Goal: Task Accomplishment & Management: Use online tool/utility

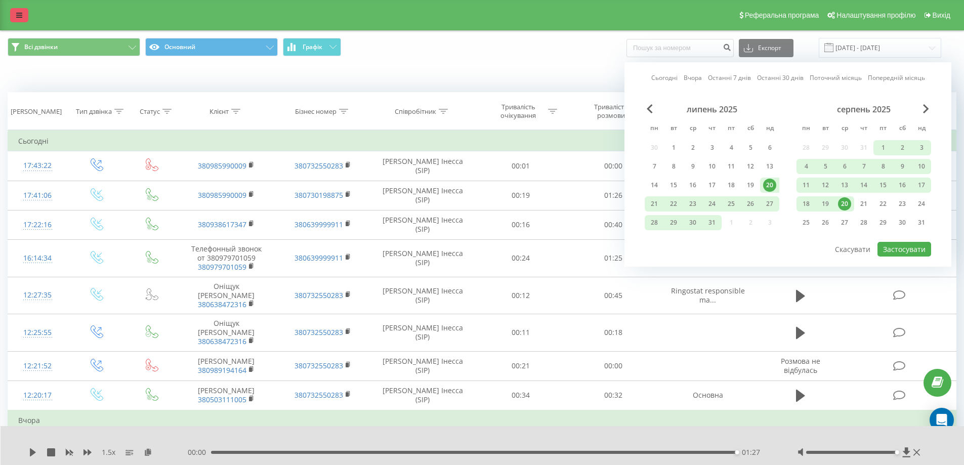
click at [17, 10] on link at bounding box center [19, 15] width 18 height 14
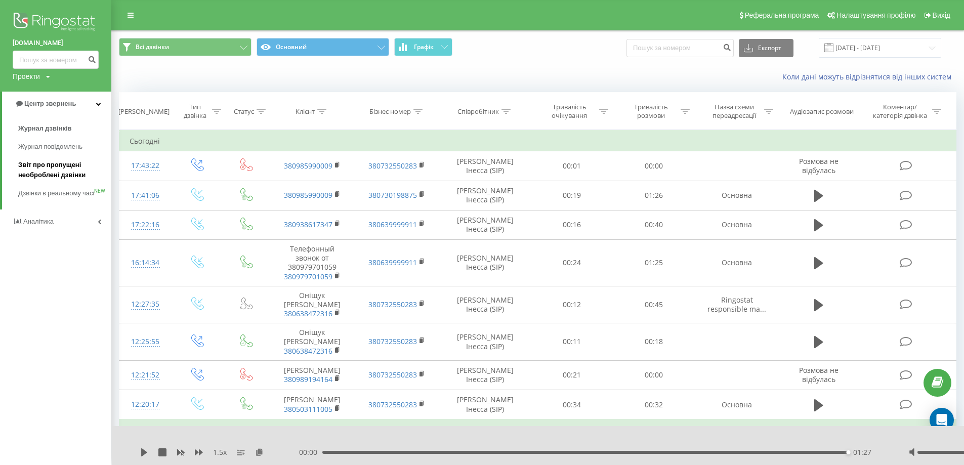
click at [61, 171] on span "Звіт про пропущені необроблені дзвінки" at bounding box center [62, 170] width 88 height 20
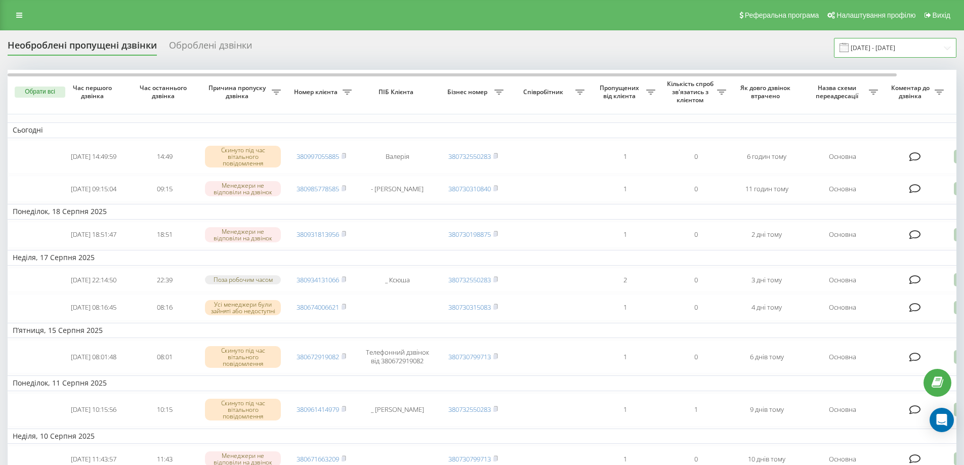
click at [908, 43] on input "[DATE] - [DATE]" at bounding box center [895, 48] width 122 height 20
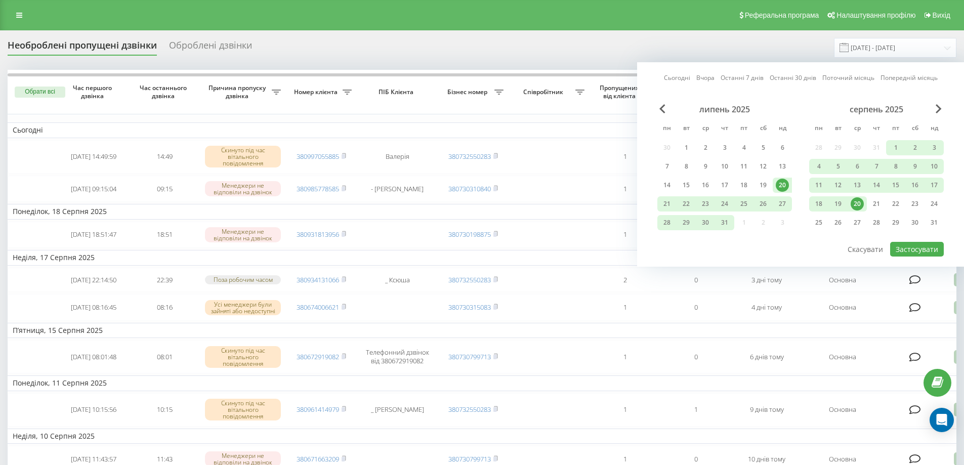
click at [850, 203] on div "20" at bounding box center [857, 203] width 19 height 15
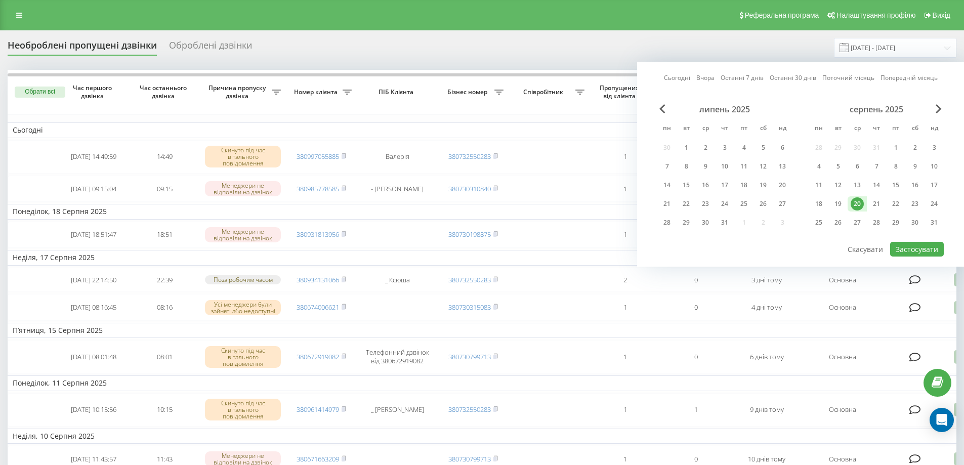
click at [858, 202] on div "20" at bounding box center [857, 203] width 13 height 13
click at [903, 250] on button "Застосувати" at bounding box center [917, 249] width 54 height 15
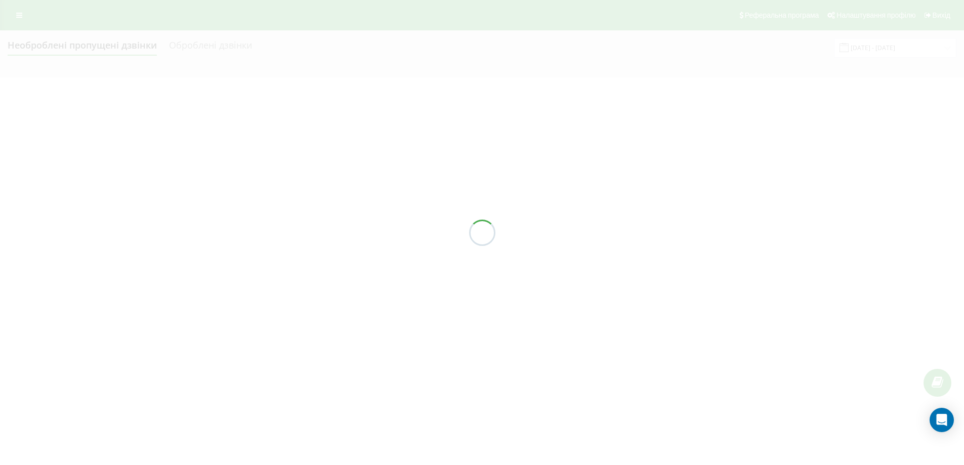
type input "20.08.2025 - 20.08.2025"
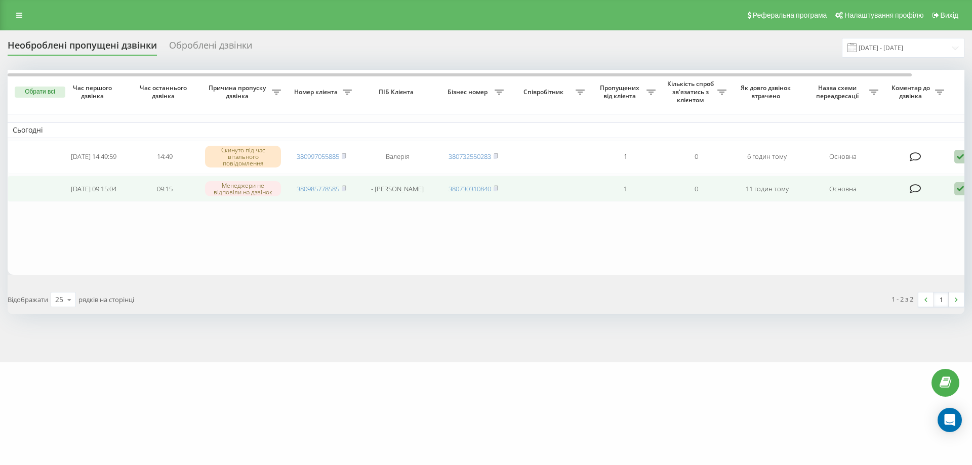
click at [962, 192] on icon at bounding box center [960, 189] width 12 height 14
click at [937, 204] on div "Не вдалося зв'язатися" at bounding box center [916, 205] width 189 height 18
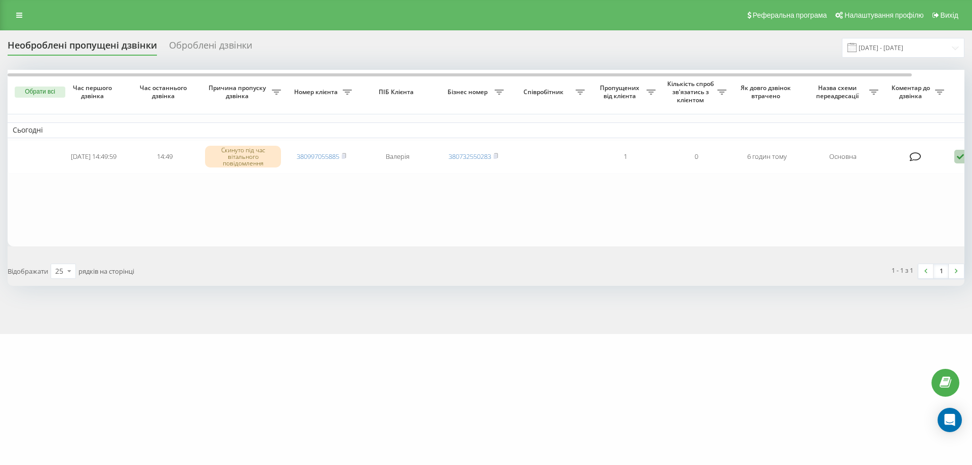
click at [959, 159] on icon at bounding box center [960, 157] width 12 height 14
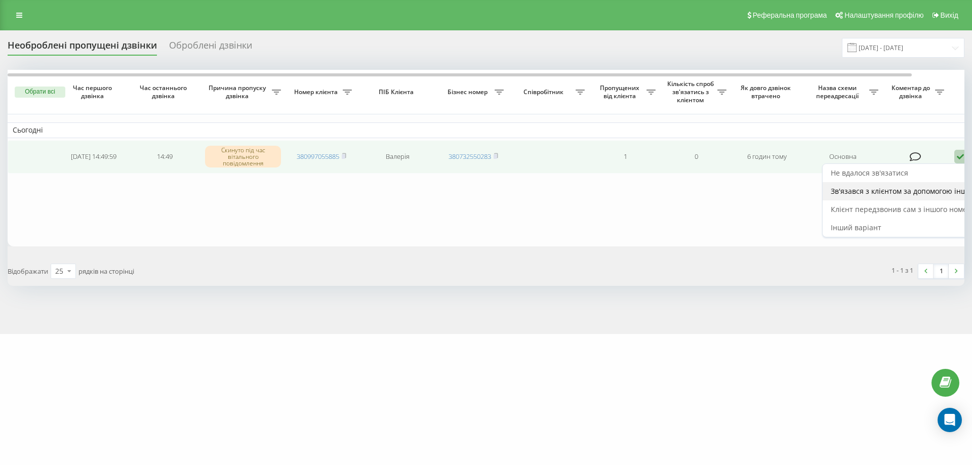
click at [916, 190] on span "Зв'язався з клієнтом за допомогою іншого каналу" at bounding box center [917, 191] width 173 height 10
